Goal: Task Accomplishment & Management: Use online tool/utility

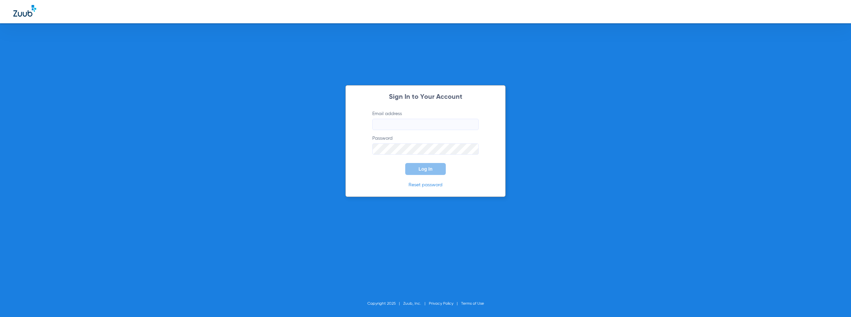
type input "[EMAIL_ADDRESS][DOMAIN_NAME]"
click at [439, 125] on input "[EMAIL_ADDRESS][DOMAIN_NAME]" at bounding box center [425, 124] width 106 height 11
click at [430, 171] on span "Log In" at bounding box center [425, 168] width 14 height 5
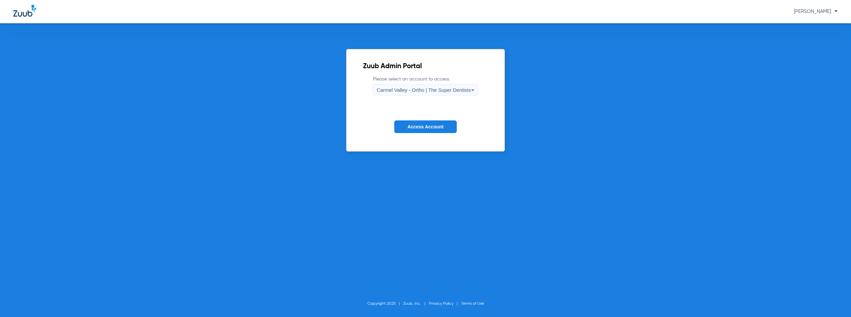
click at [427, 93] on div "Carmel Valley - Ortho | The Super Dentists" at bounding box center [423, 89] width 94 height 11
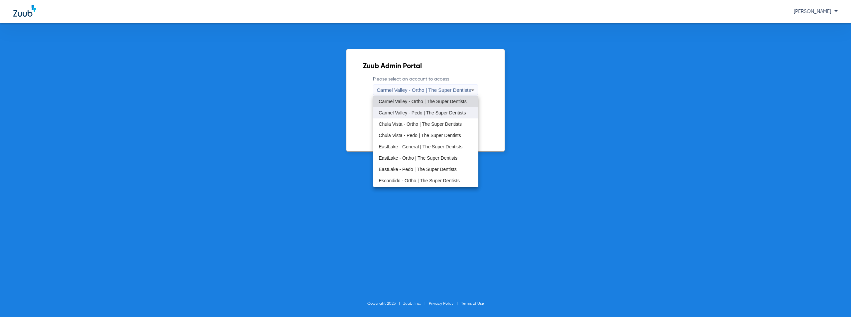
click at [420, 115] on span "Carmel Valley - Pedo | The Super Dentists" at bounding box center [421, 112] width 87 height 5
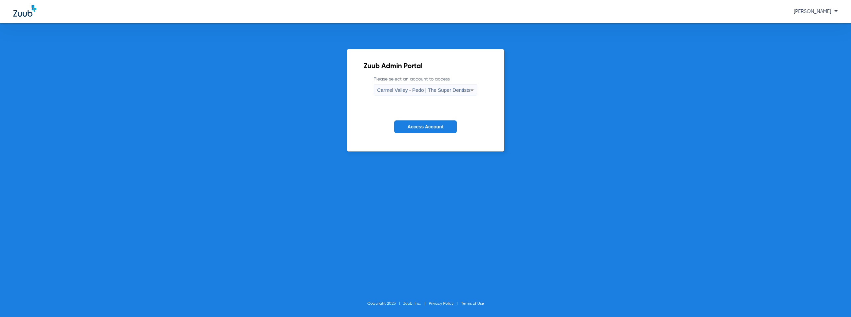
click at [422, 126] on span "Access Account" at bounding box center [425, 126] width 36 height 5
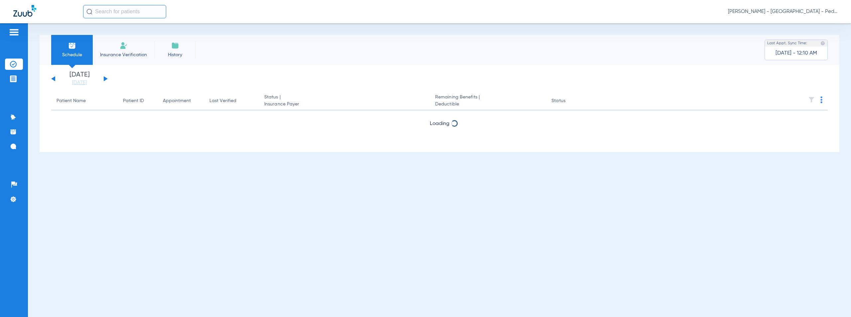
click at [106, 79] on button at bounding box center [106, 78] width 4 height 5
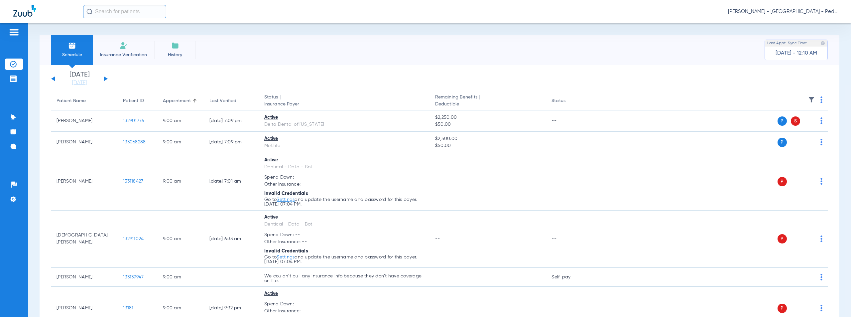
click at [820, 99] on img at bounding box center [821, 99] width 2 height 7
click at [785, 127] on span "Verify All" at bounding box center [791, 126] width 42 height 5
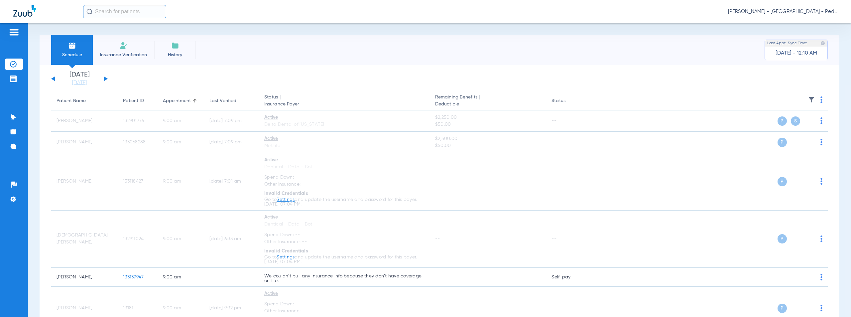
click at [795, 13] on span "[PERSON_NAME] - [GEOGRAPHIC_DATA] - Pedo | The Super Dentists" at bounding box center [783, 11] width 110 height 7
click at [808, 25] on span "Account Selection" at bounding box center [812, 23] width 37 height 5
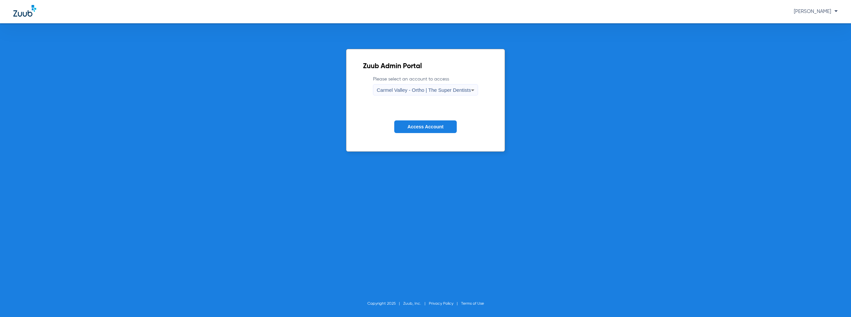
click at [414, 91] on span "Carmel Valley - Ortho | The Super Dentists" at bounding box center [423, 90] width 94 height 6
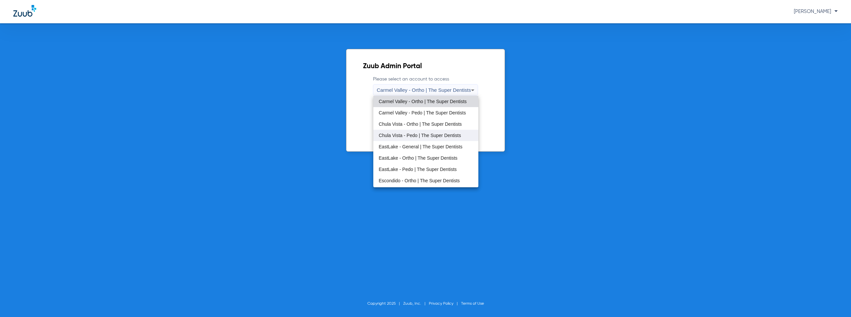
click at [423, 140] on mat-option "Chula Vista - Pedo | The Super Dentists" at bounding box center [425, 135] width 105 height 11
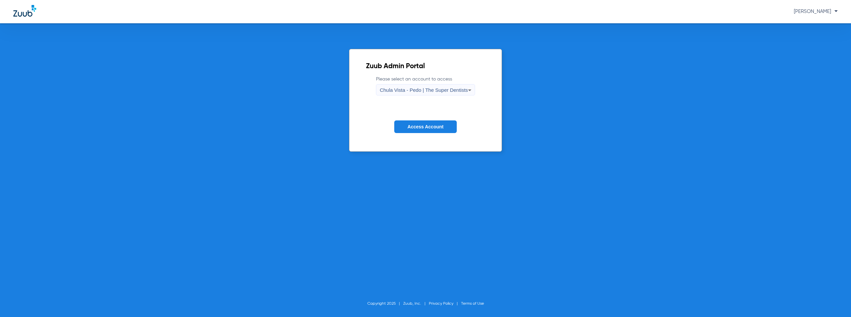
click at [435, 128] on span "Access Account" at bounding box center [425, 126] width 36 height 5
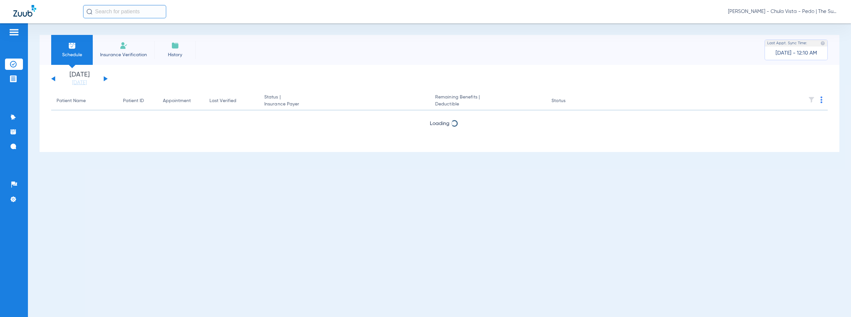
click at [106, 79] on button at bounding box center [106, 78] width 4 height 5
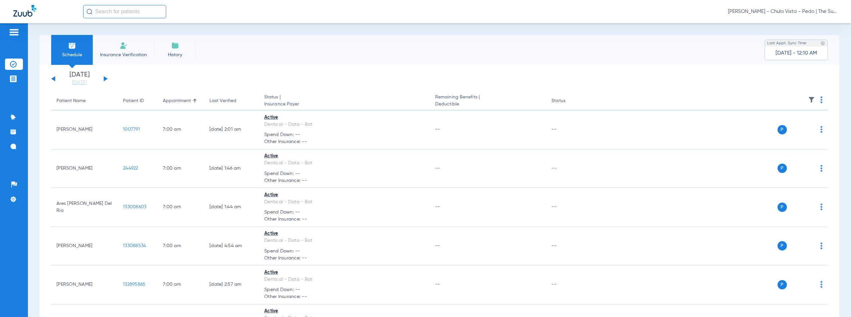
click at [820, 99] on img at bounding box center [821, 99] width 2 height 7
click at [781, 125] on span "Verify All" at bounding box center [791, 126] width 42 height 5
click at [820, 100] on img at bounding box center [821, 99] width 2 height 7
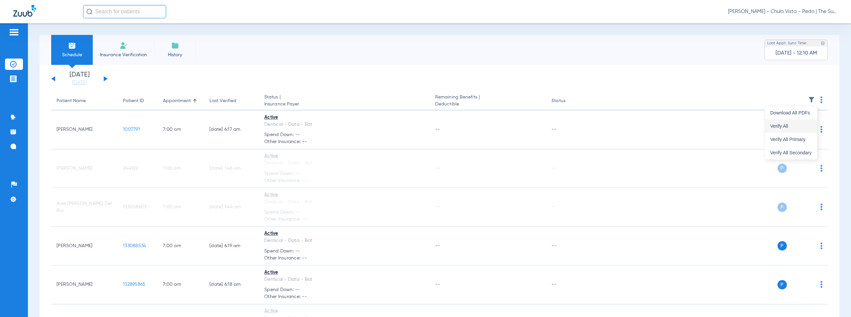
click at [780, 127] on span "Verify All" at bounding box center [791, 126] width 42 height 5
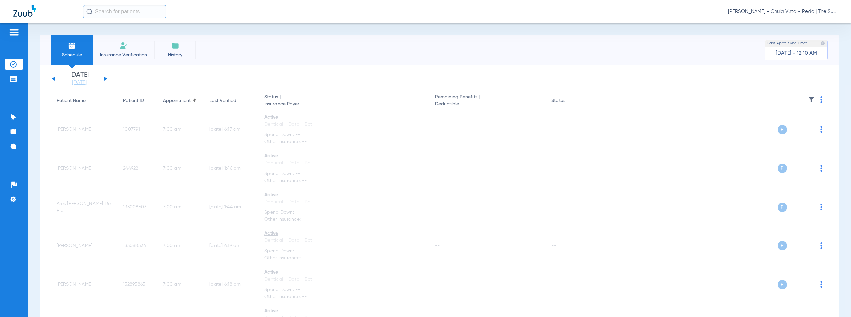
click at [787, 11] on span "[PERSON_NAME] - Chula Vista - Pedo | The Super Dentists" at bounding box center [783, 11] width 110 height 7
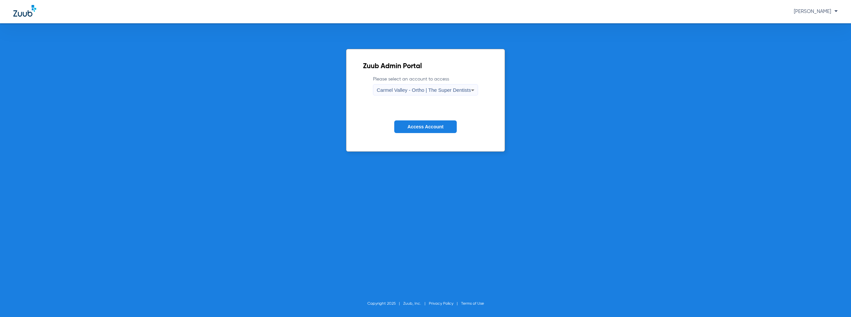
click at [426, 92] on span "Carmel Valley - Ortho | The Super Dentists" at bounding box center [423, 90] width 94 height 6
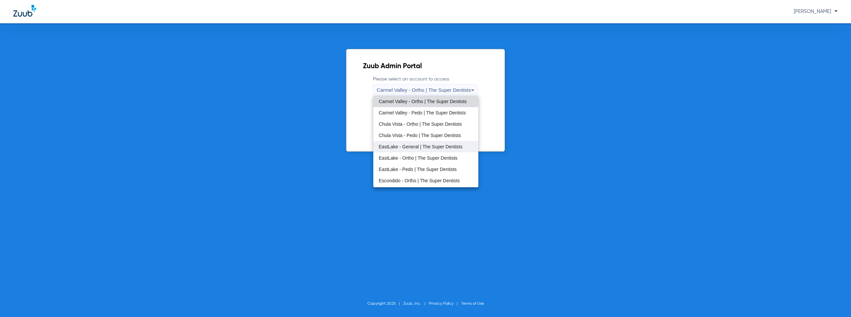
click at [406, 146] on span "EastLake - General | The Super Dentists" at bounding box center [420, 146] width 84 height 5
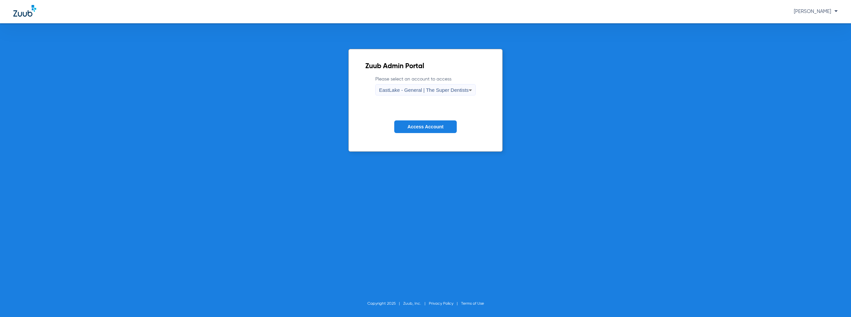
click at [420, 127] on span "Access Account" at bounding box center [425, 126] width 36 height 5
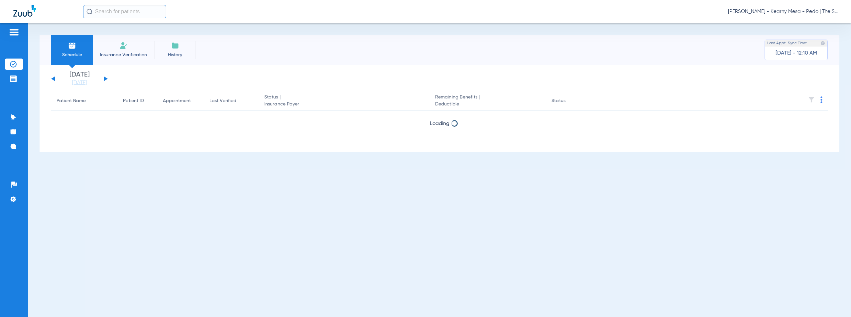
click at [104, 79] on button at bounding box center [106, 78] width 4 height 5
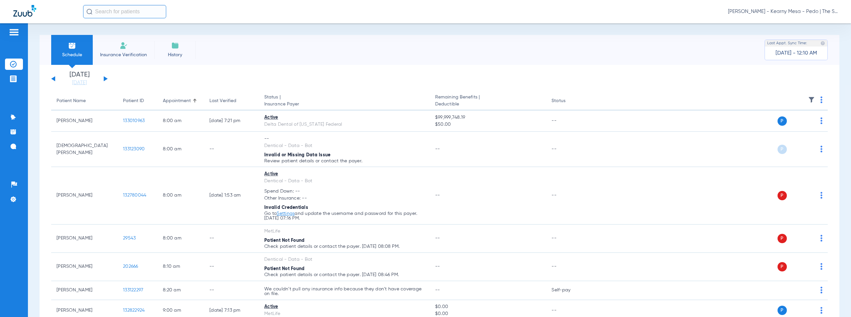
click at [820, 100] on img at bounding box center [821, 99] width 2 height 7
click at [781, 124] on span "Verify All" at bounding box center [791, 126] width 42 height 5
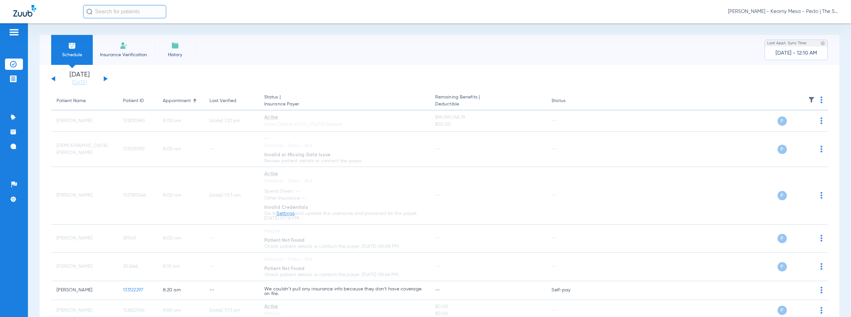
click at [797, 11] on span "[PERSON_NAME] - Kearny Mesa - Pedo | The Super Dentists" at bounding box center [783, 11] width 110 height 7
click at [812, 26] on button "Account Selection" at bounding box center [813, 23] width 48 height 13
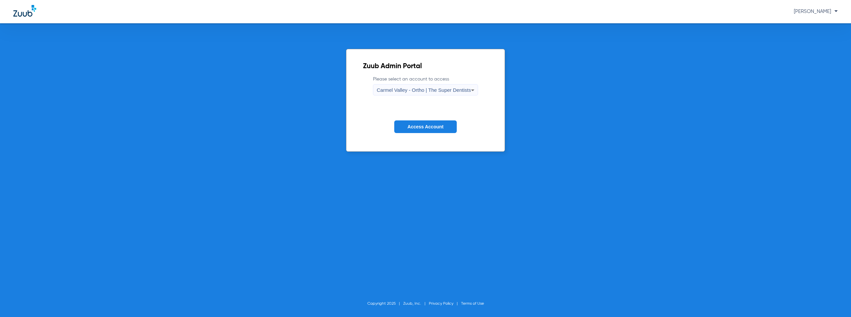
click at [432, 88] on span "Carmel Valley - Ortho | The Super Dentists" at bounding box center [423, 90] width 94 height 6
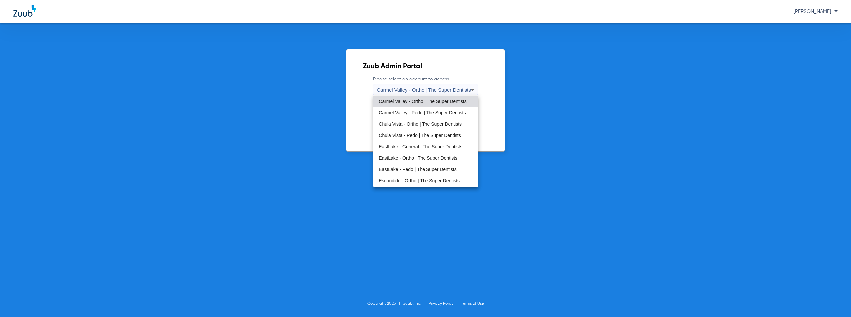
click at [563, 105] on div at bounding box center [425, 158] width 851 height 317
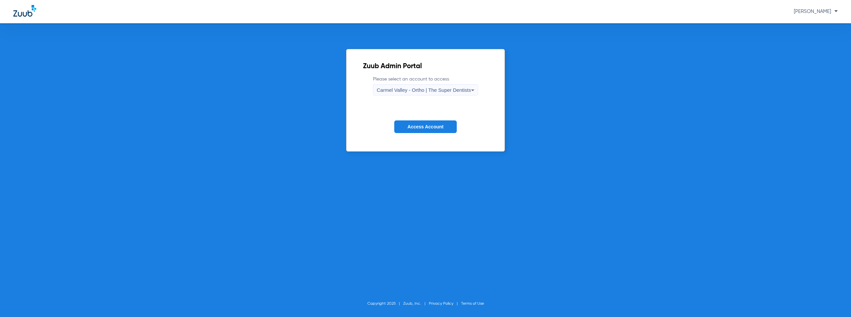
click at [426, 86] on div "Carmel Valley - Ortho | The Super Dentists" at bounding box center [423, 89] width 94 height 11
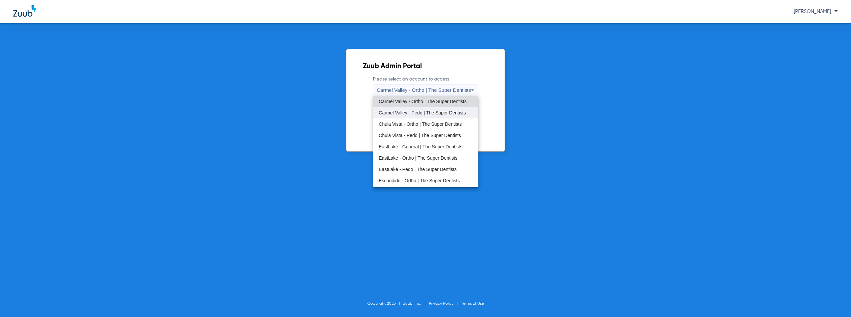
click at [418, 114] on span "Carmel Valley - Pedo | The Super Dentists" at bounding box center [421, 112] width 87 height 5
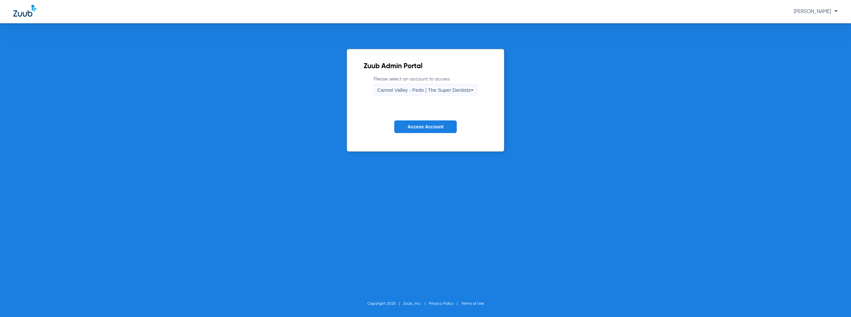
click at [411, 125] on span "Access Account" at bounding box center [425, 126] width 36 height 5
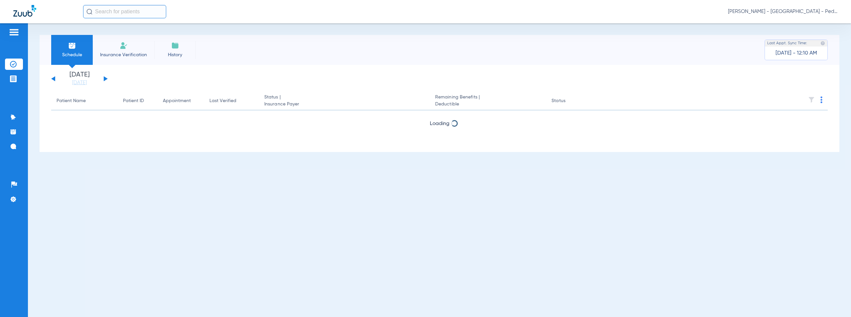
click at [108, 78] on app-single-date-navigator "[DATE] [DATE] [DATE] [DATE] [DATE] [DATE] [DATE] [DATE] [DATE] [DATE] [DATE] [D…" at bounding box center [439, 78] width 776 height 15
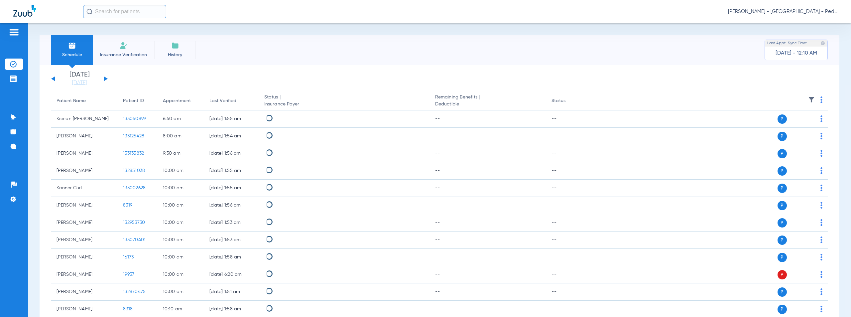
click at [107, 79] on button at bounding box center [106, 78] width 4 height 5
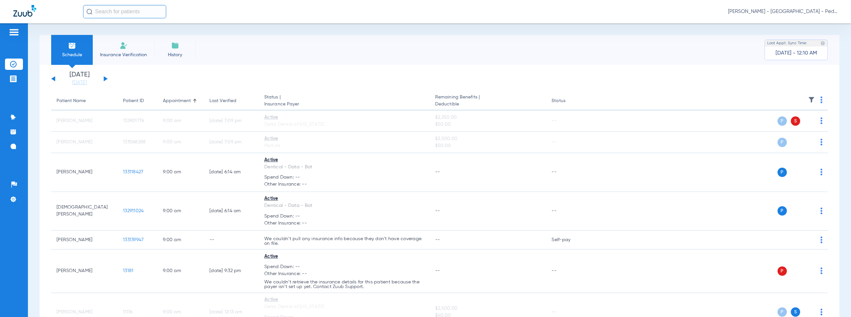
click at [820, 99] on img at bounding box center [821, 99] width 2 height 7
click at [781, 127] on span "Verify All" at bounding box center [791, 126] width 42 height 5
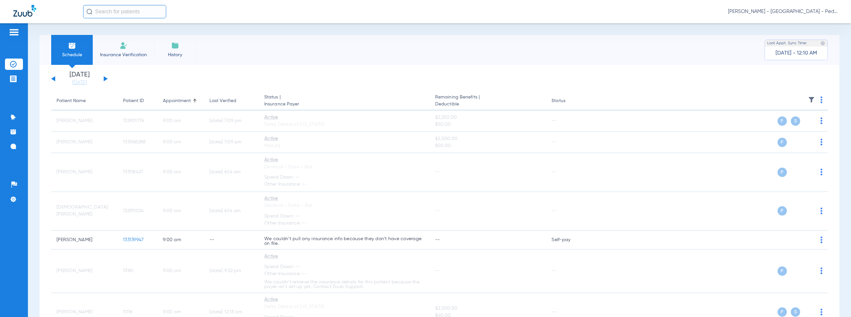
click at [785, 11] on span "[PERSON_NAME] - [GEOGRAPHIC_DATA] - Pedo | The Super Dentists" at bounding box center [783, 11] width 110 height 7
click at [808, 27] on button "Account Selection" at bounding box center [813, 23] width 48 height 13
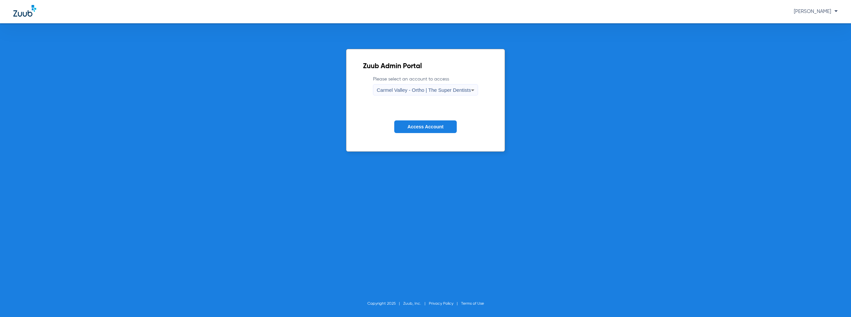
click at [430, 93] on div "Carmel Valley - Ortho | The Super Dentists" at bounding box center [423, 89] width 94 height 11
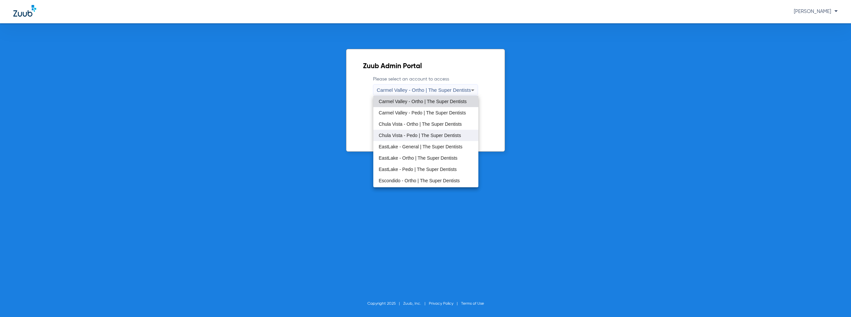
click at [418, 134] on span "Chula Vista - Pedo | The Super Dentists" at bounding box center [419, 135] width 82 height 5
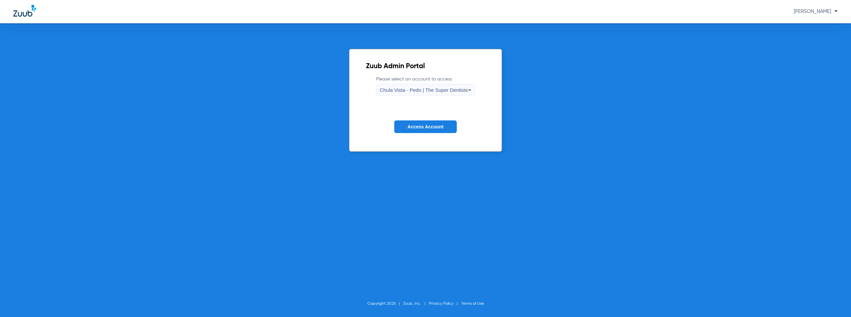
click at [412, 126] on span "Access Account" at bounding box center [425, 126] width 36 height 5
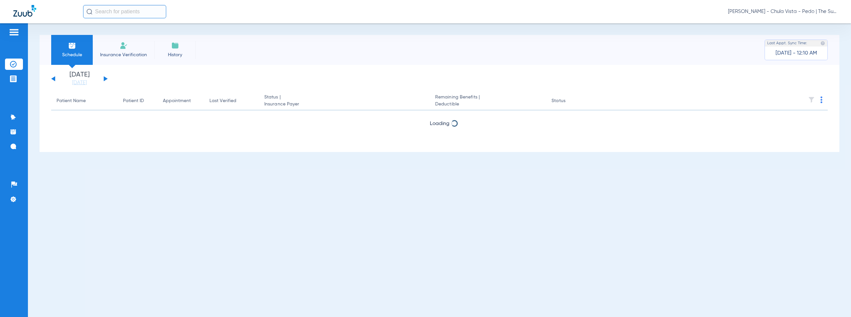
click at [106, 79] on button at bounding box center [106, 78] width 4 height 5
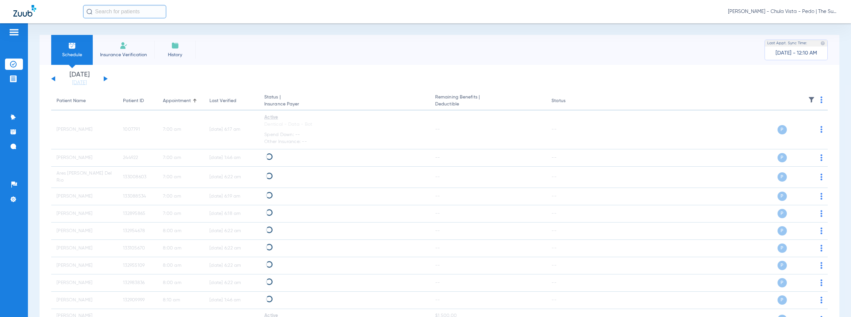
click at [785, 11] on span "[PERSON_NAME] - Chula Vista - Pedo | The Super Dentists" at bounding box center [783, 11] width 110 height 7
click at [815, 23] on span "Account Selection" at bounding box center [812, 23] width 37 height 5
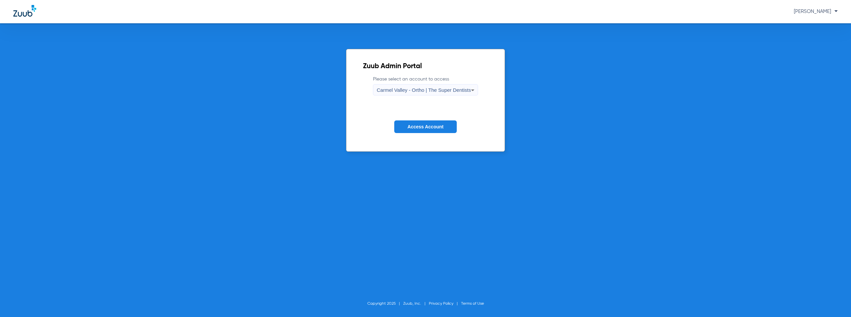
click at [404, 92] on span "Carmel Valley - Ortho | The Super Dentists" at bounding box center [423, 90] width 94 height 6
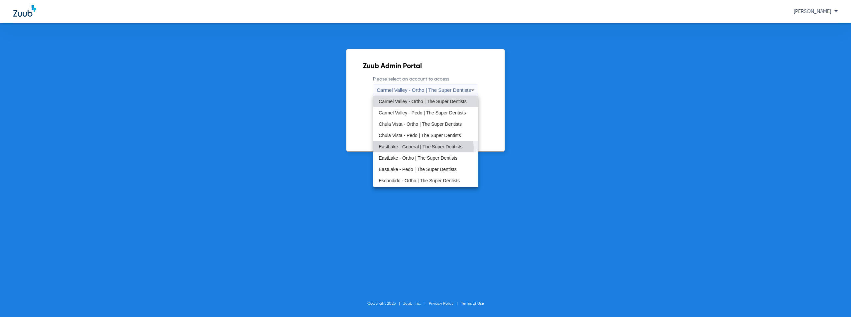
click at [422, 148] on span "EastLake - General | The Super Dentists" at bounding box center [420, 146] width 84 height 5
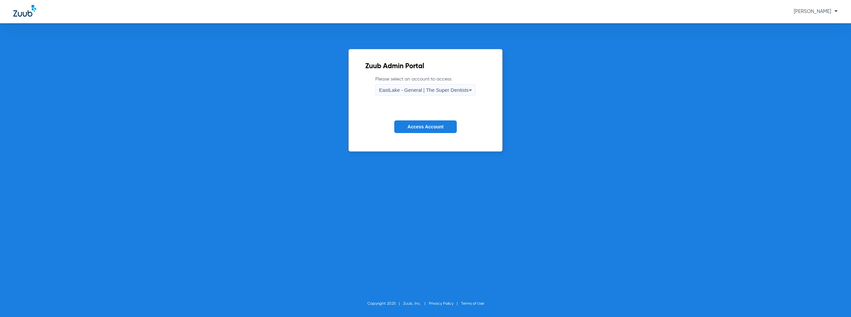
click at [432, 129] on span "Access Account" at bounding box center [425, 126] width 36 height 5
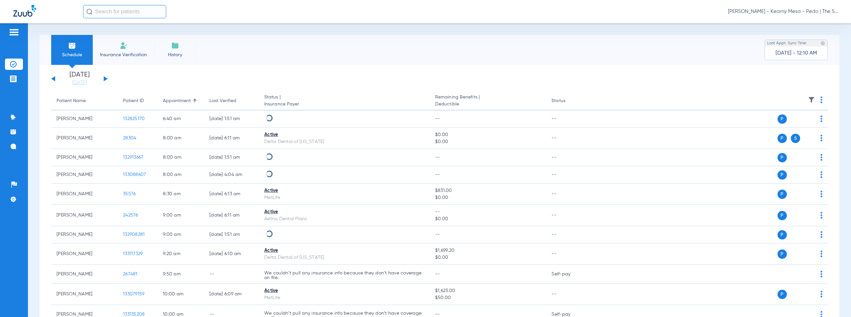
click at [106, 79] on button at bounding box center [106, 78] width 4 height 5
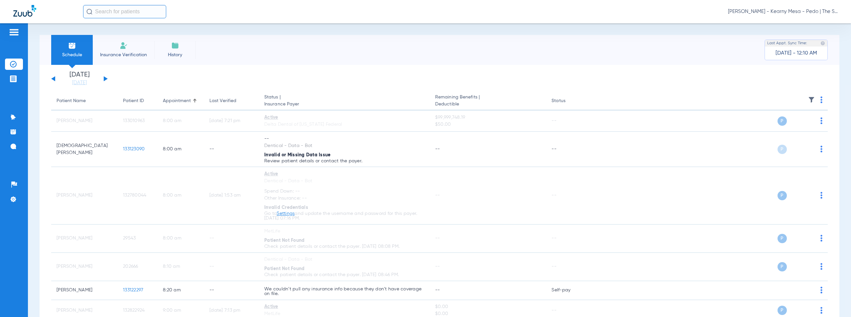
click at [783, 11] on span "[PERSON_NAME] - Kearny Mesa - Pedo | The Super Dentists" at bounding box center [783, 11] width 110 height 7
click at [805, 25] on span "Account Selection" at bounding box center [812, 23] width 37 height 5
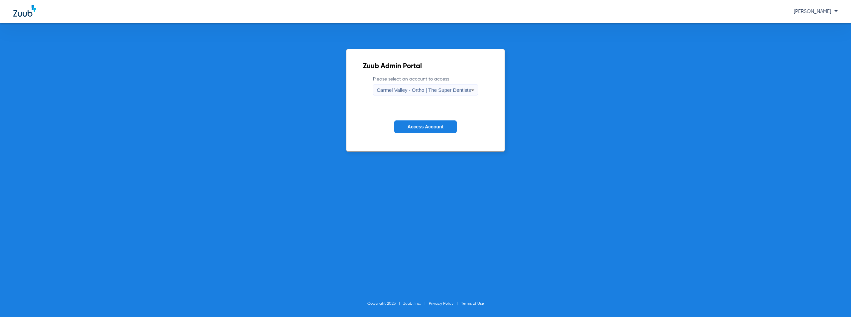
click at [450, 90] on span "Carmel Valley - Ortho | The Super Dentists" at bounding box center [423, 90] width 94 height 6
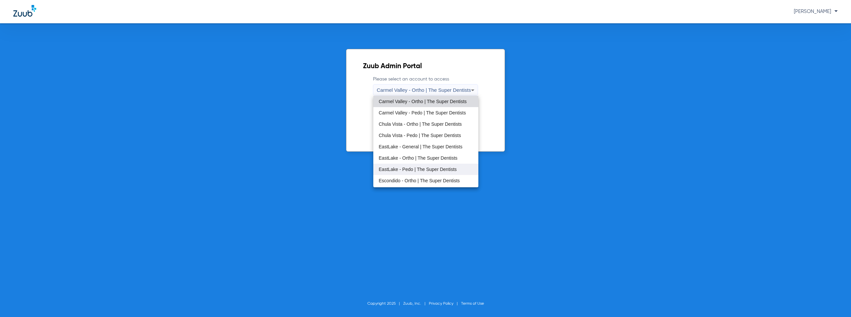
click at [412, 170] on span "EastLake - Pedo | The Super Dentists" at bounding box center [417, 169] width 78 height 5
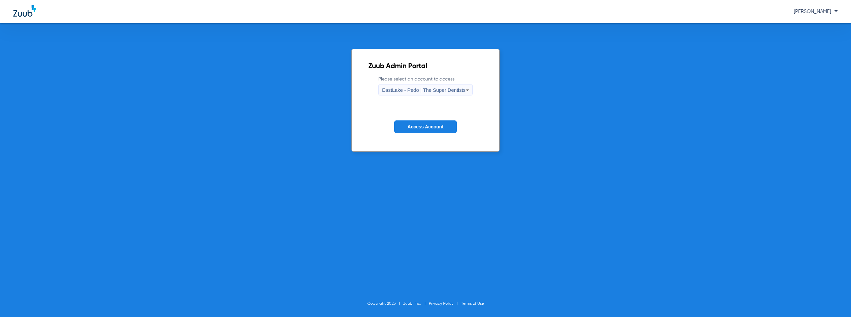
click at [424, 126] on span "Access Account" at bounding box center [425, 126] width 36 height 5
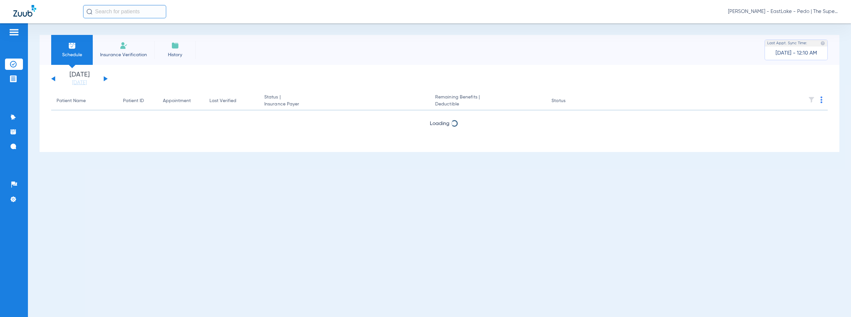
click at [105, 79] on button at bounding box center [106, 78] width 4 height 5
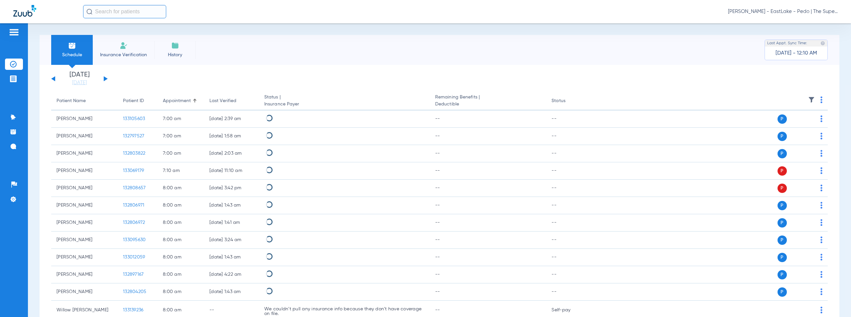
click at [820, 99] on img at bounding box center [821, 99] width 2 height 7
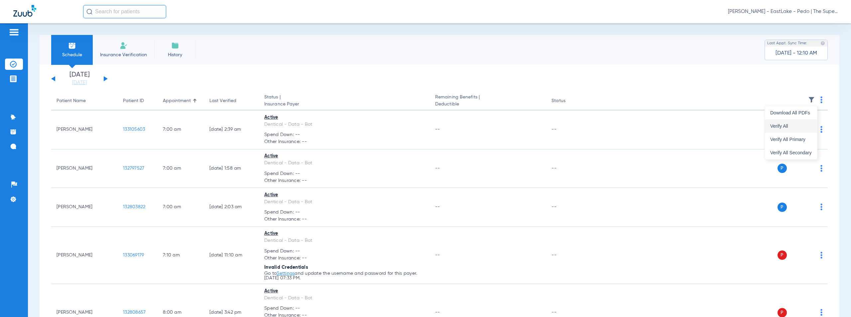
click at [790, 127] on span "Verify All" at bounding box center [791, 126] width 42 height 5
click at [791, 127] on span "S" at bounding box center [795, 129] width 9 height 9
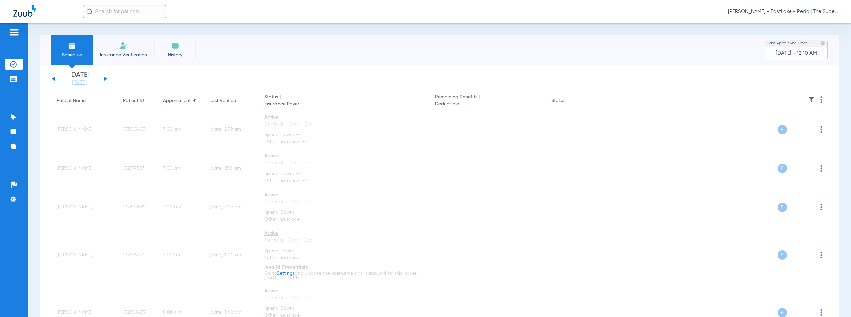
click at [783, 13] on span "[PERSON_NAME] - EastLake - Pedo | The Super Dentists" at bounding box center [783, 11] width 110 height 7
click at [565, 14] on div at bounding box center [425, 158] width 851 height 317
click at [781, 12] on span "[PERSON_NAME] - EastLake - Pedo | The Super Dentists" at bounding box center [783, 11] width 110 height 7
click at [809, 24] on span "Account Selection" at bounding box center [812, 23] width 37 height 5
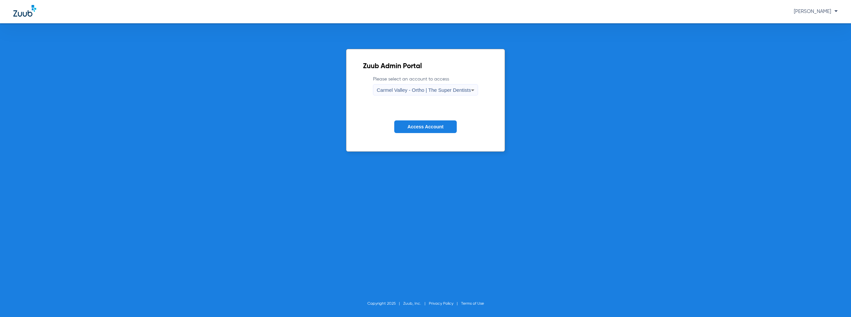
click at [429, 89] on span "Carmel Valley - Ortho | The Super Dentists" at bounding box center [423, 90] width 94 height 6
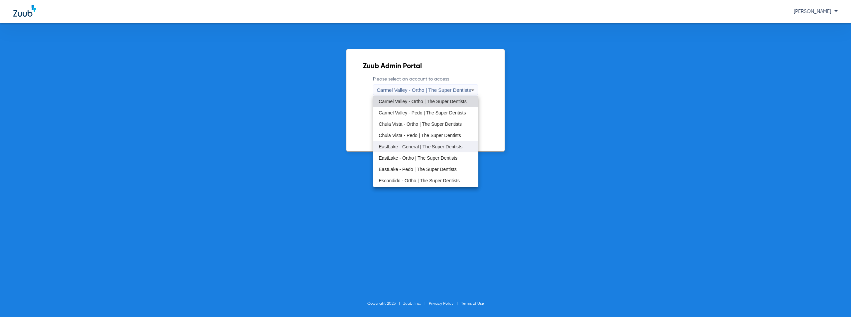
click at [414, 147] on span "EastLake - General | The Super Dentists" at bounding box center [420, 146] width 84 height 5
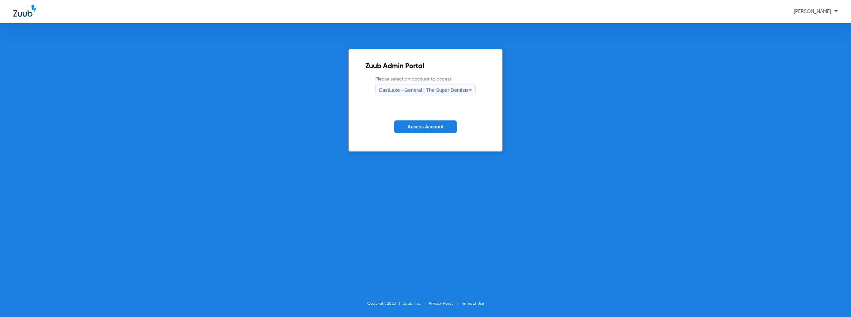
drag, startPoint x: 420, startPoint y: 125, endPoint x: 424, endPoint y: 123, distance: 4.8
click at [420, 125] on span "Access Account" at bounding box center [425, 126] width 36 height 5
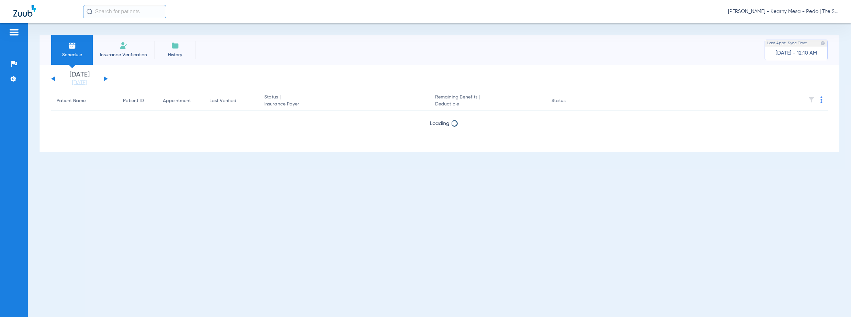
click at [105, 79] on button at bounding box center [106, 78] width 4 height 5
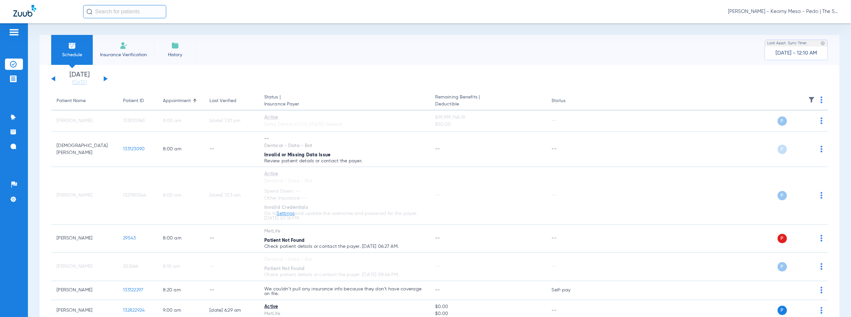
click at [820, 99] on img at bounding box center [821, 99] width 2 height 7
click at [794, 124] on span "Verify All" at bounding box center [791, 126] width 42 height 5
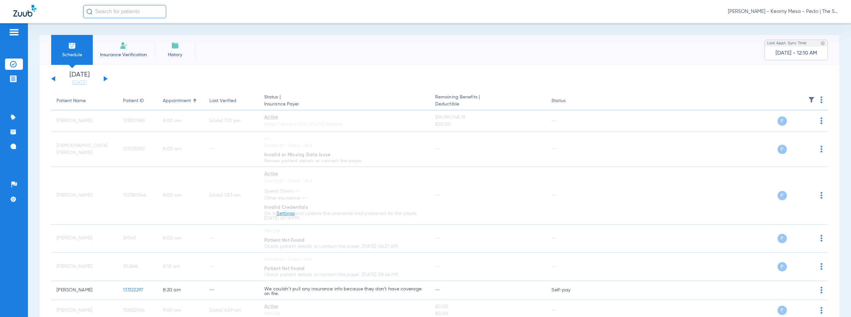
click at [795, 12] on span "[PERSON_NAME] - Kearny Mesa - Pedo | The Super Dentists" at bounding box center [783, 11] width 110 height 7
click at [813, 22] on span "Account Selection" at bounding box center [812, 23] width 37 height 5
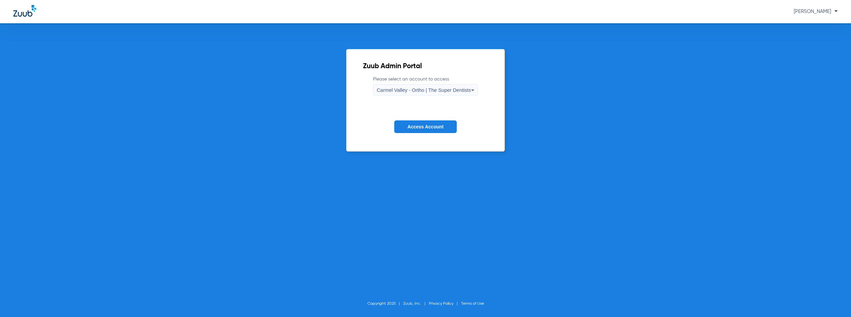
click at [437, 91] on span "Carmel Valley - Ortho | The Super Dentists" at bounding box center [423, 90] width 94 height 6
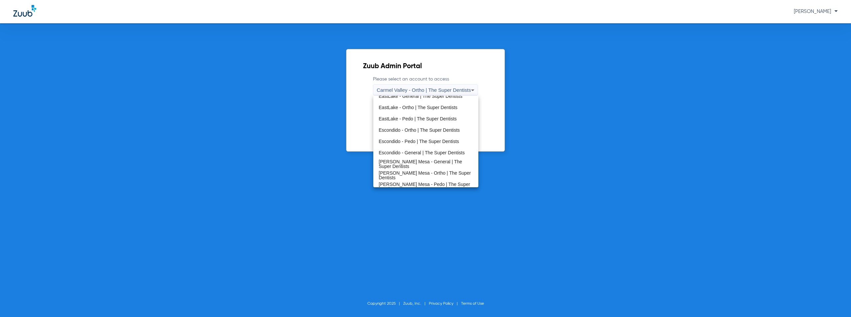
scroll to position [66, 0]
click at [414, 126] on span "Escondido - Pedo | The Super Dentists" at bounding box center [418, 125] width 80 height 5
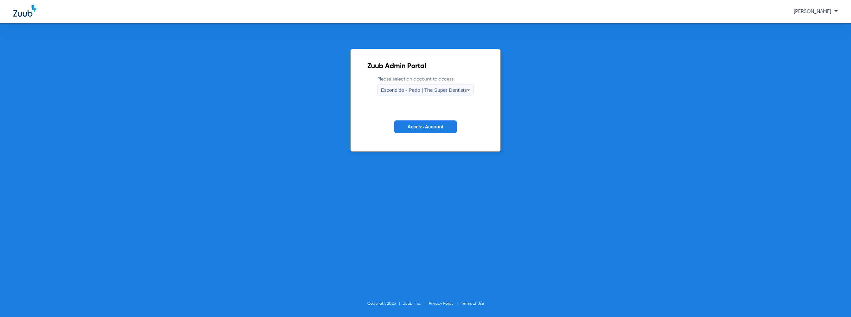
click at [417, 127] on span "Access Account" at bounding box center [425, 126] width 36 height 5
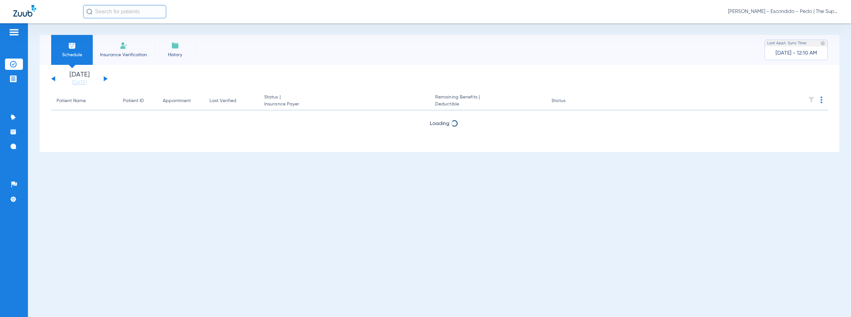
click at [106, 79] on button at bounding box center [106, 78] width 4 height 5
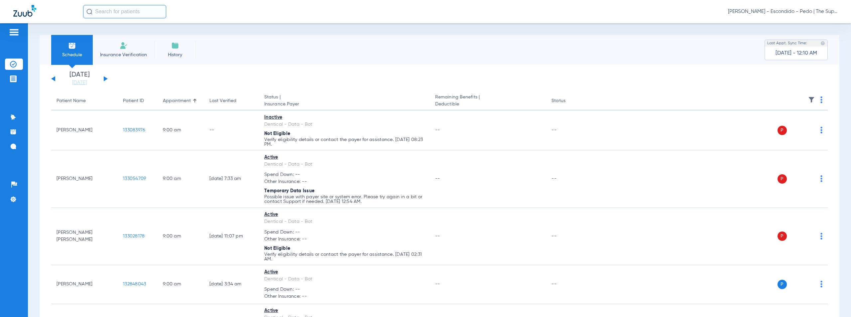
click at [820, 99] on img at bounding box center [821, 99] width 2 height 7
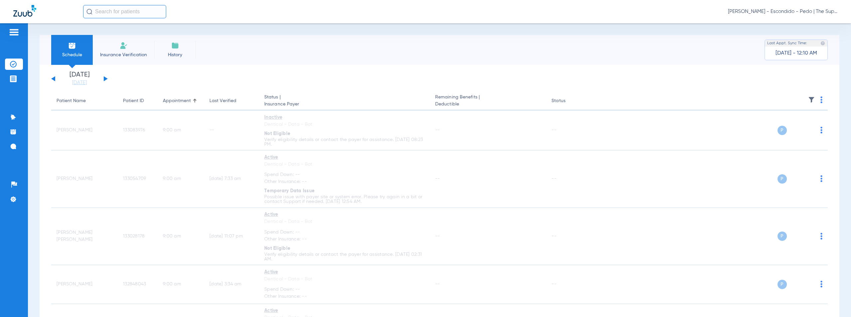
click at [805, 9] on span "[PERSON_NAME] - Escondido - Pedo | The Super Dentists" at bounding box center [783, 11] width 110 height 7
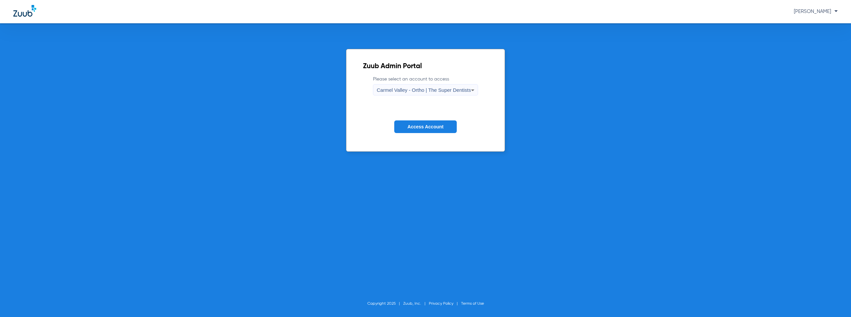
click at [404, 88] on span "Carmel Valley - Ortho | The Super Dentists" at bounding box center [423, 90] width 94 height 6
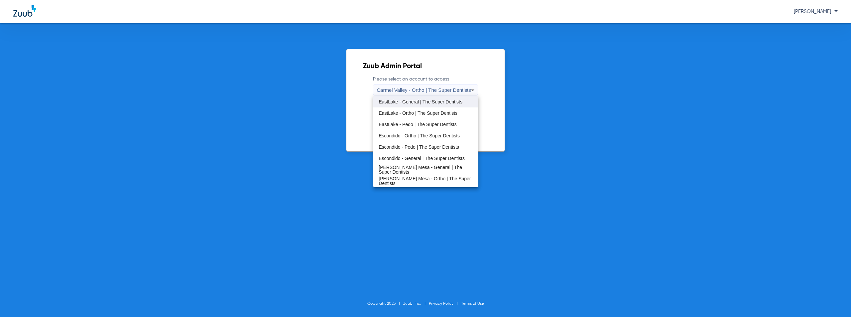
scroll to position [33, 0]
click at [415, 136] on span "EastLake - Pedo | The Super Dentists" at bounding box center [417, 136] width 78 height 5
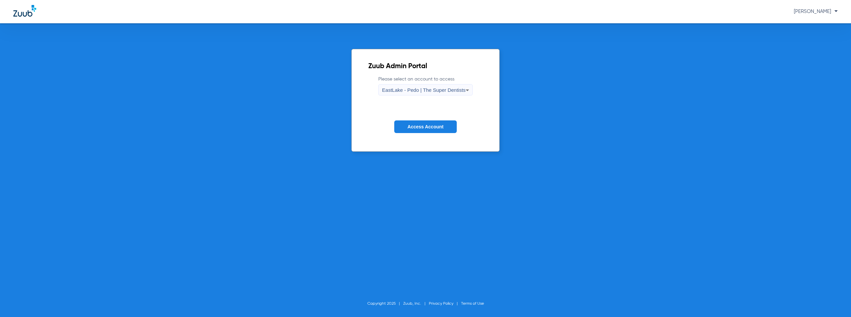
click at [427, 131] on button "Access Account" at bounding box center [425, 126] width 62 height 13
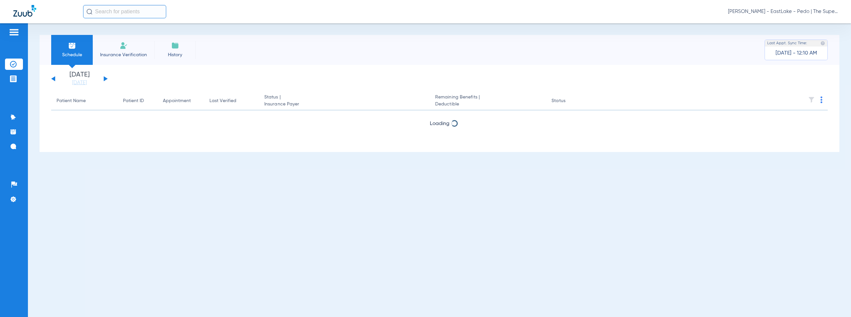
click at [105, 78] on button at bounding box center [106, 78] width 4 height 5
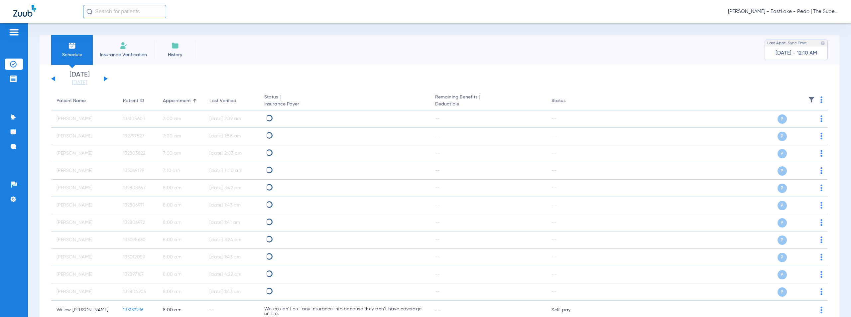
click at [790, 12] on span "[PERSON_NAME] - EastLake - Pedo | The Super Dentists" at bounding box center [783, 11] width 110 height 7
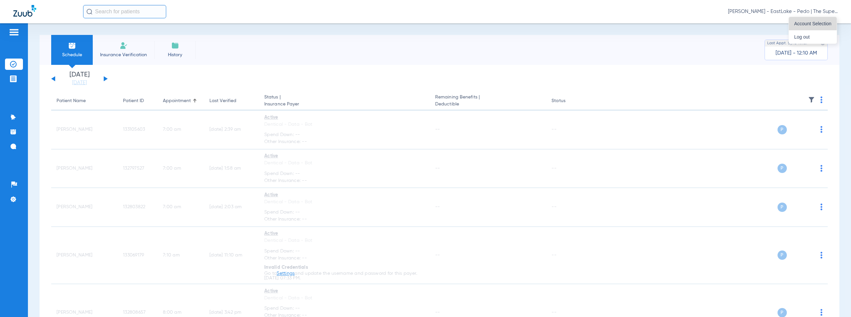
click at [808, 24] on span "Account Selection" at bounding box center [812, 23] width 37 height 5
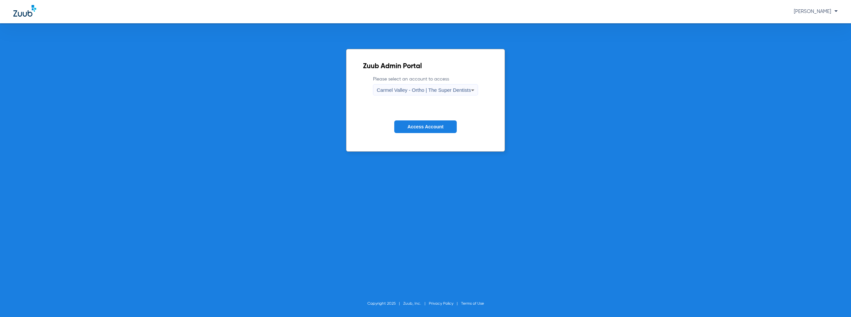
click at [432, 86] on div "Carmel Valley - Ortho | The Super Dentists" at bounding box center [423, 89] width 94 height 11
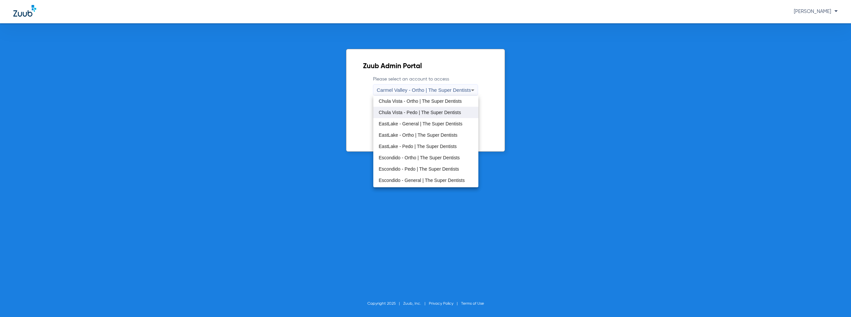
scroll to position [33, 0]
click at [420, 158] on span "Escondido - Pedo | The Super Dentists" at bounding box center [418, 158] width 80 height 5
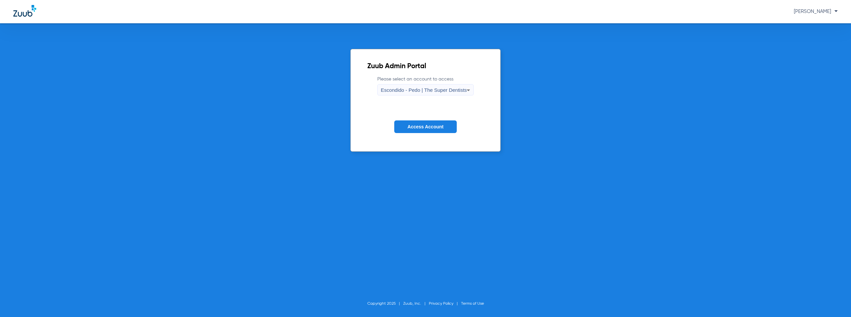
click at [428, 132] on button "Access Account" at bounding box center [425, 126] width 62 height 13
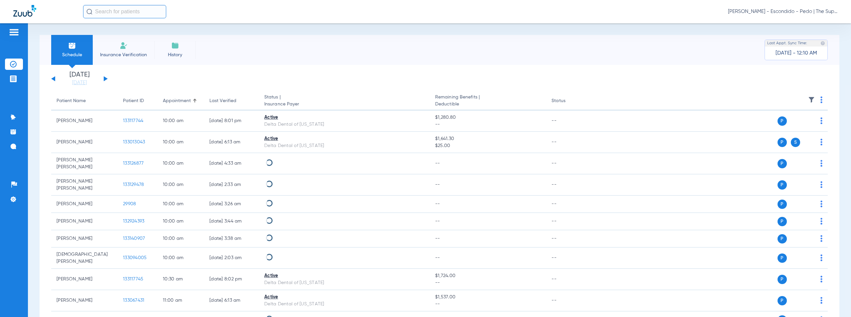
click at [105, 79] on button at bounding box center [106, 78] width 4 height 5
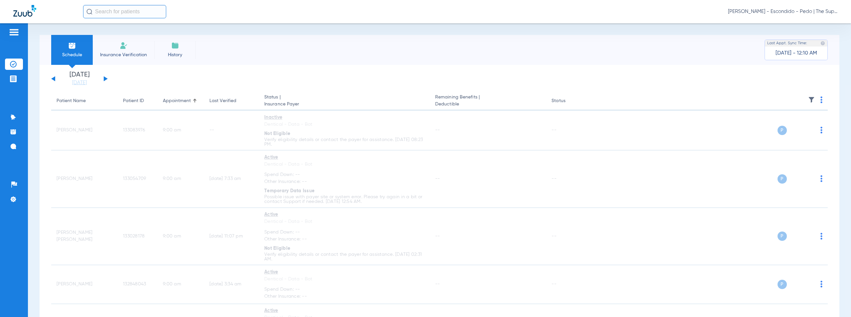
click at [800, 11] on span "[PERSON_NAME] - Escondido - Pedo | The Super Dentists" at bounding box center [783, 11] width 110 height 7
click at [810, 23] on span "Account Selection" at bounding box center [812, 23] width 37 height 5
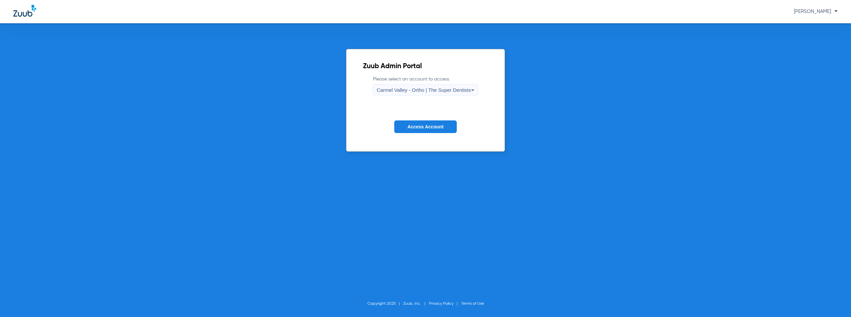
click at [434, 89] on span "Carmel Valley - Ortho | The Super Dentists" at bounding box center [423, 90] width 94 height 6
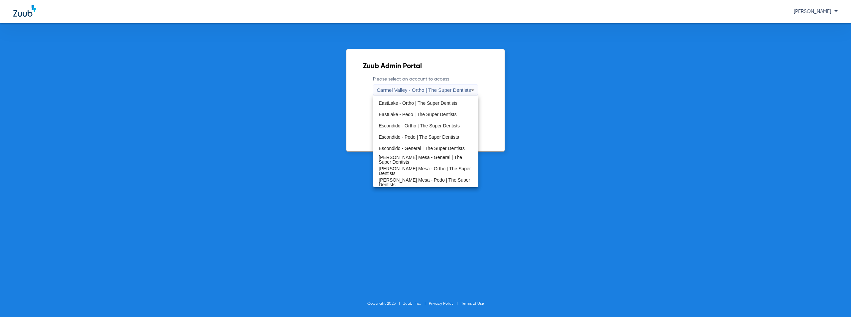
scroll to position [66, 0]
click at [414, 148] on span "[PERSON_NAME] Mesa - General | The Super Dentists" at bounding box center [425, 147] width 94 height 9
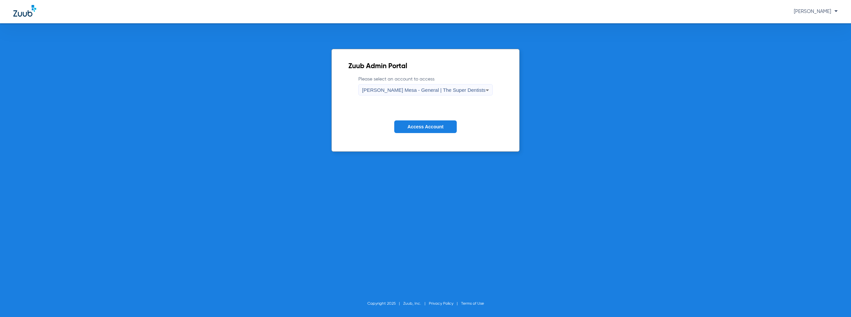
click at [419, 125] on span "Access Account" at bounding box center [425, 126] width 36 height 5
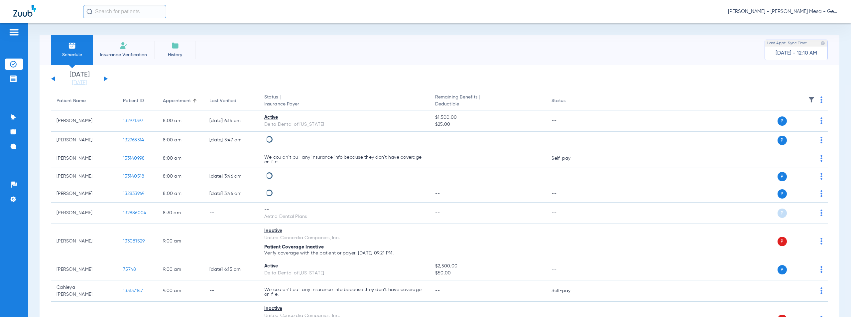
click at [105, 78] on button at bounding box center [106, 78] width 4 height 5
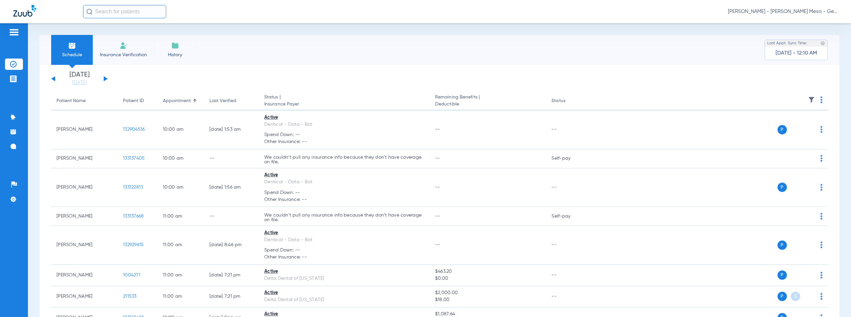
click at [820, 99] on th at bounding box center [709, 101] width 237 height 19
click at [820, 99] on img at bounding box center [821, 99] width 2 height 7
click at [779, 129] on button "Verify All" at bounding box center [791, 125] width 52 height 13
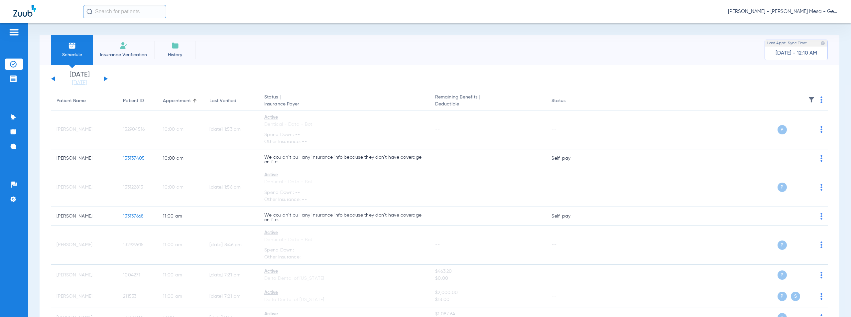
click at [787, 11] on span "[PERSON_NAME] - [PERSON_NAME] Mesa - General | The Super Dentists" at bounding box center [783, 11] width 110 height 7
click at [803, 24] on span "Account Selection" at bounding box center [812, 23] width 37 height 5
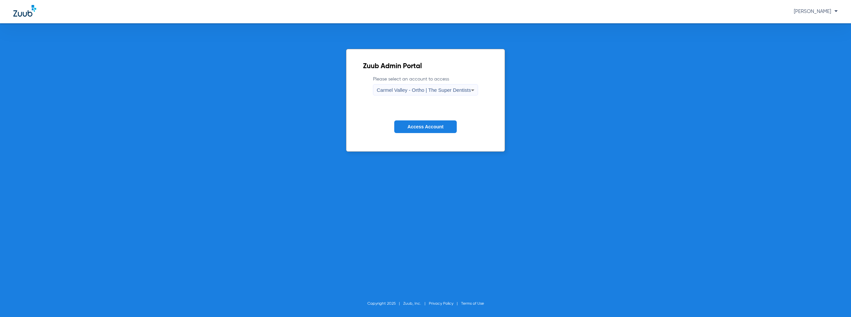
click at [431, 90] on span "Carmel Valley - Ortho | The Super Dentists" at bounding box center [423, 90] width 94 height 6
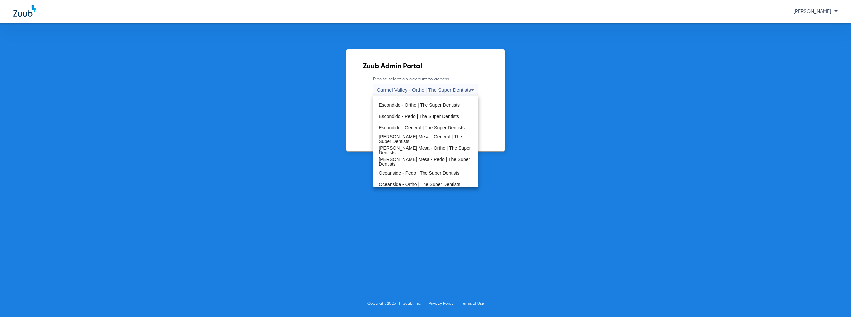
scroll to position [78, 0]
click at [412, 160] on span "[PERSON_NAME] Mesa - Pedo | The Super Dentists" at bounding box center [425, 158] width 94 height 9
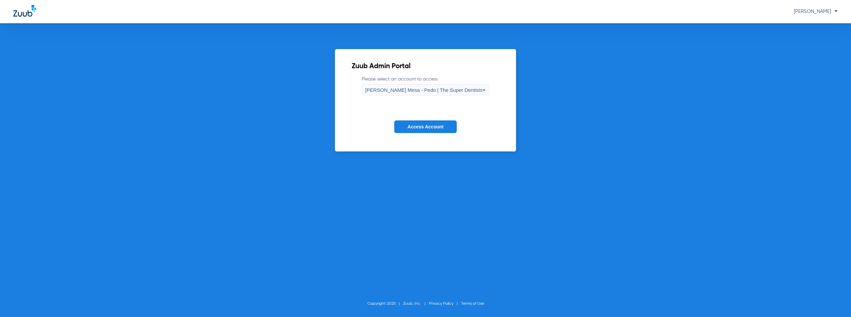
click at [417, 126] on span "Access Account" at bounding box center [425, 126] width 36 height 5
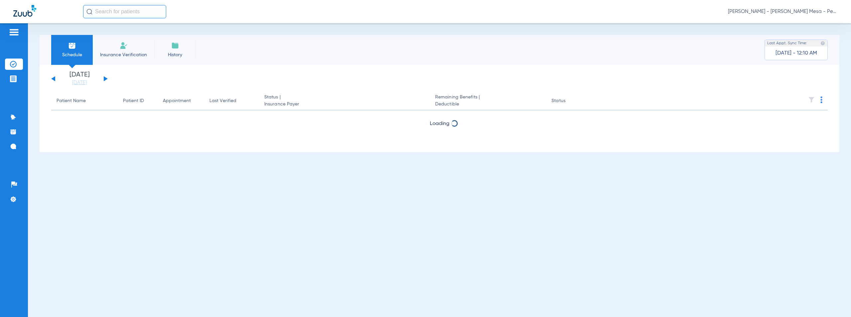
click at [104, 77] on button at bounding box center [106, 78] width 4 height 5
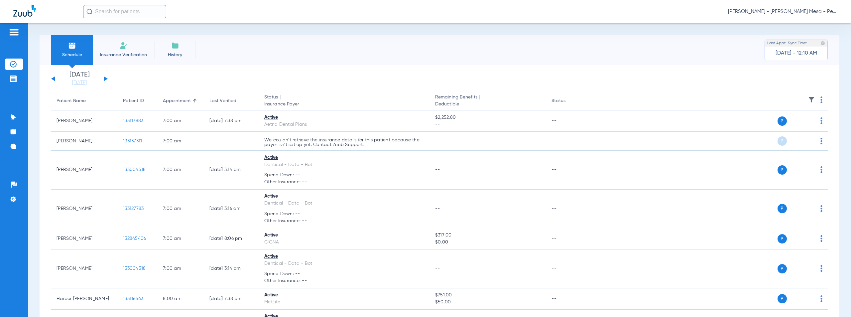
click at [820, 100] on img at bounding box center [821, 99] width 2 height 7
click at [784, 125] on span "Verify All" at bounding box center [791, 126] width 42 height 5
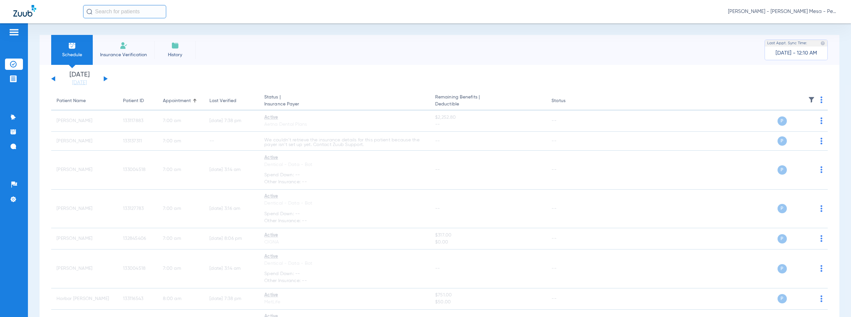
click at [802, 11] on span "[PERSON_NAME] - [PERSON_NAME] Mesa - Pedo | The Super Dentists" at bounding box center [783, 11] width 110 height 7
click at [805, 24] on span "Account Selection" at bounding box center [812, 23] width 37 height 5
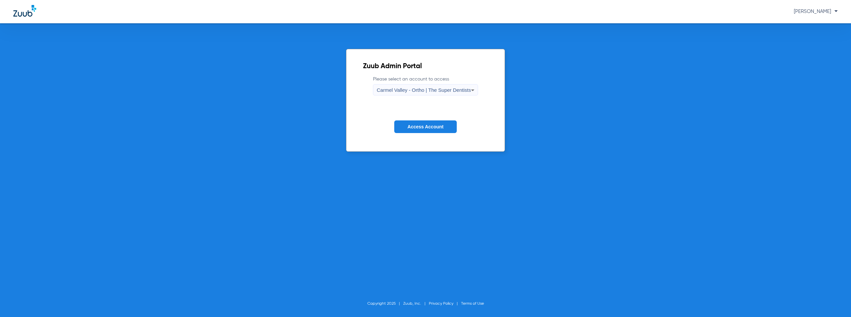
click at [433, 93] on div "Carmel Valley - Ortho | The Super Dentists" at bounding box center [423, 89] width 94 height 11
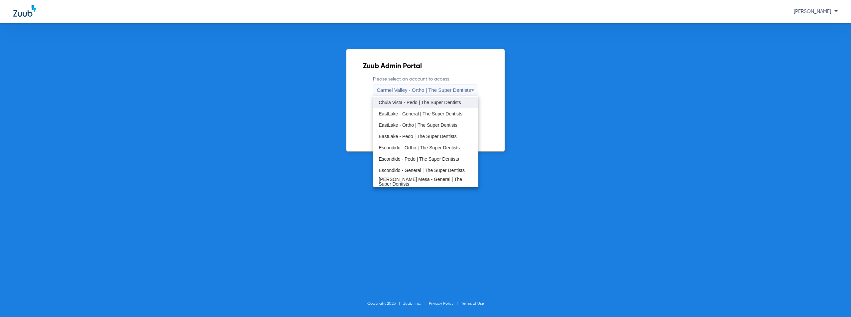
scroll to position [78, 0]
click at [411, 170] on span "Oceanside - Pedo | The Super Dentists" at bounding box center [418, 170] width 81 height 5
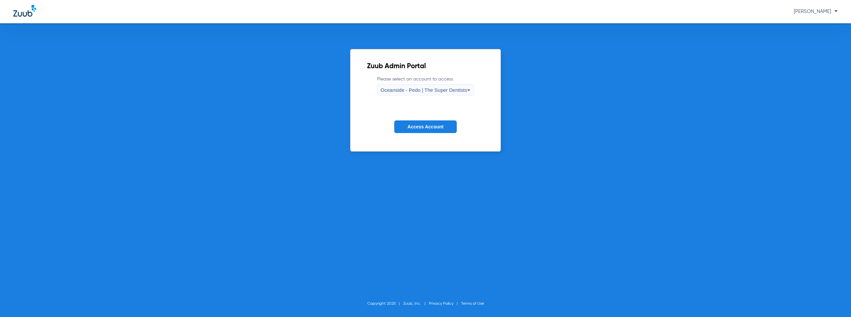
click at [430, 126] on span "Access Account" at bounding box center [425, 126] width 36 height 5
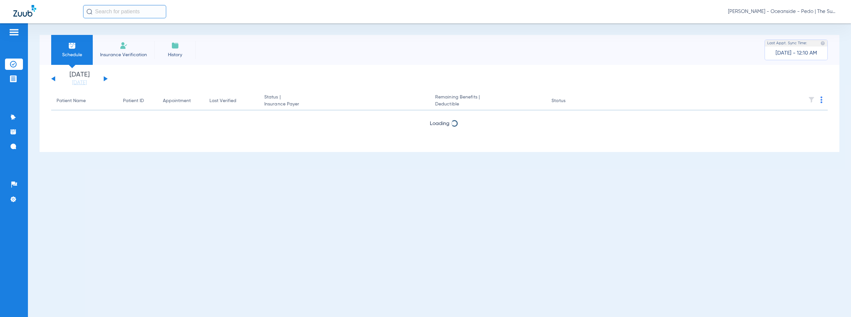
click at [105, 79] on button at bounding box center [106, 78] width 4 height 5
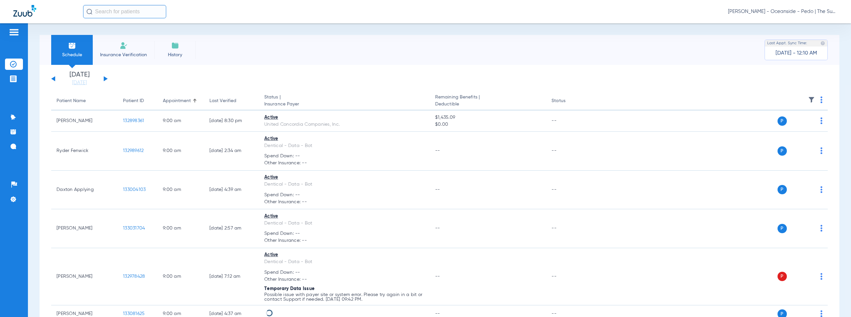
click at [821, 98] on th at bounding box center [709, 101] width 237 height 19
click at [820, 99] on img at bounding box center [821, 99] width 2 height 7
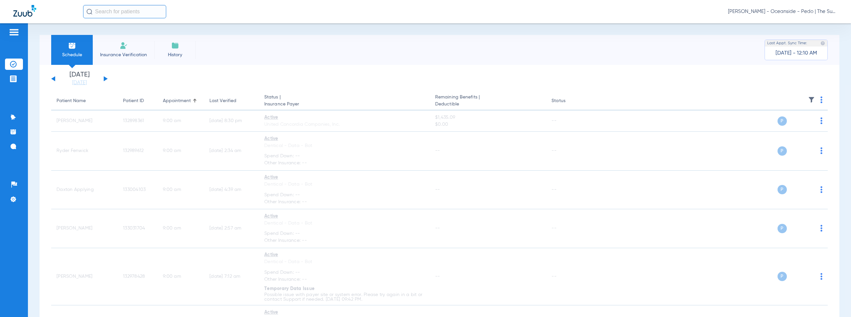
click at [820, 99] on img at bounding box center [821, 99] width 2 height 7
click at [617, 55] on div at bounding box center [425, 158] width 851 height 317
click at [789, 10] on span "[PERSON_NAME] - Oceanside - Pedo | The Super Dentists" at bounding box center [783, 11] width 110 height 7
click at [801, 24] on span "Account Selection" at bounding box center [812, 23] width 37 height 5
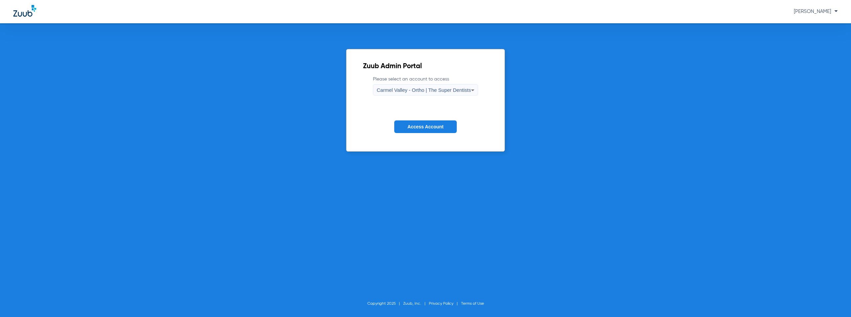
click at [392, 91] on span "Carmel Valley - Ortho | The Super Dentists" at bounding box center [423, 90] width 94 height 6
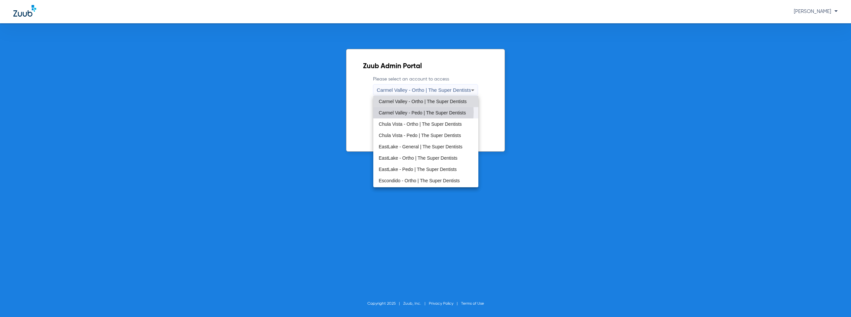
drag, startPoint x: 416, startPoint y: 112, endPoint x: 426, endPoint y: 126, distance: 16.9
click at [416, 112] on span "Carmel Valley - Pedo | The Super Dentists" at bounding box center [421, 112] width 87 height 5
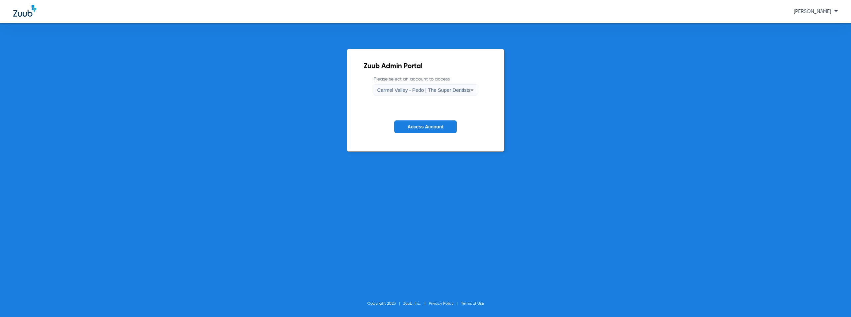
click at [421, 129] on span "Access Account" at bounding box center [425, 126] width 36 height 5
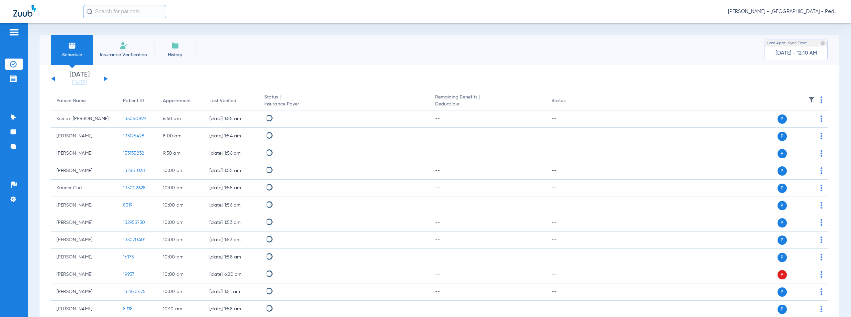
click at [106, 78] on div "[DATE] [DATE] [DATE] [DATE] [DATE] [DATE] [DATE] [DATE] [DATE] [DATE] [DATE] [D…" at bounding box center [79, 78] width 56 height 15
click at [105, 78] on button at bounding box center [106, 78] width 4 height 5
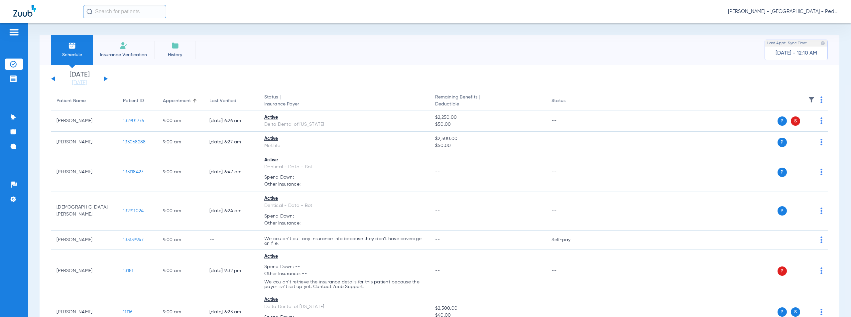
click at [248, 13] on div "[PERSON_NAME] - [GEOGRAPHIC_DATA] - Pedo | The Super Dentists" at bounding box center [460, 11] width 754 height 13
